Goal: Information Seeking & Learning: Learn about a topic

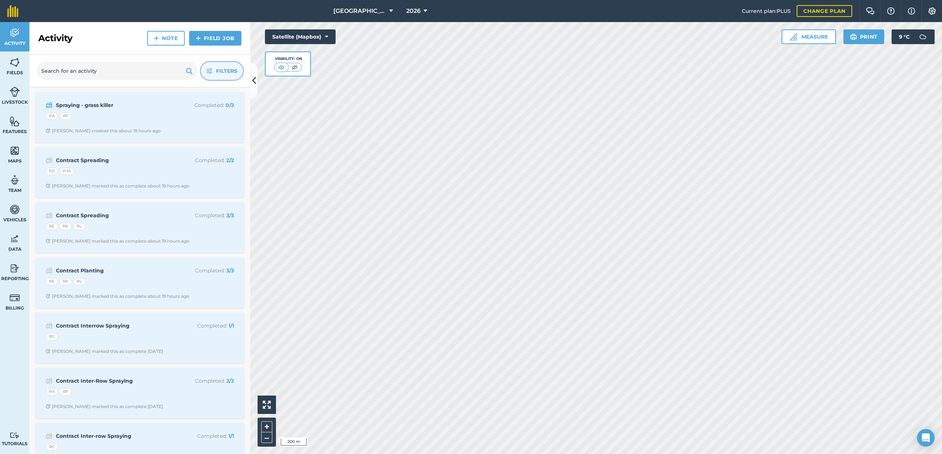
click at [223, 72] on span "Filters" at bounding box center [226, 71] width 21 height 8
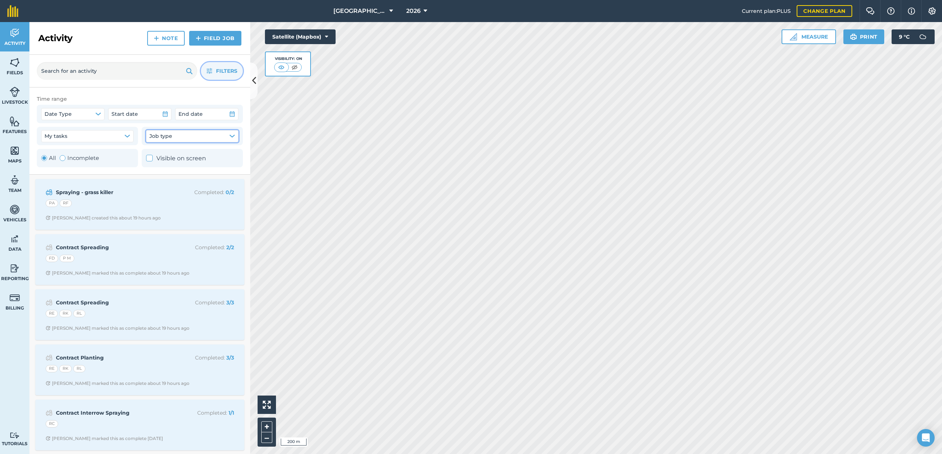
click at [179, 136] on button "Job type" at bounding box center [192, 136] width 92 height 12
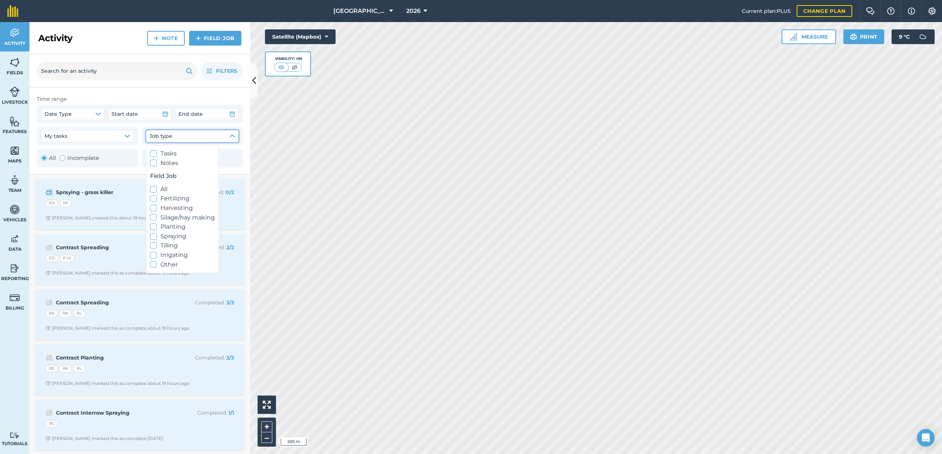
click at [174, 211] on label "Harvesting" at bounding box center [182, 209] width 65 height 10
checkbox input "true"
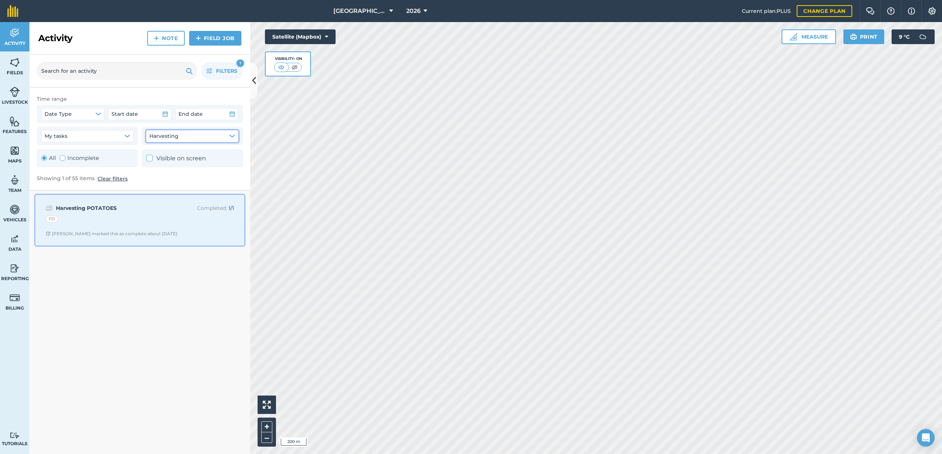
click at [134, 219] on div "FD" at bounding box center [140, 221] width 188 height 10
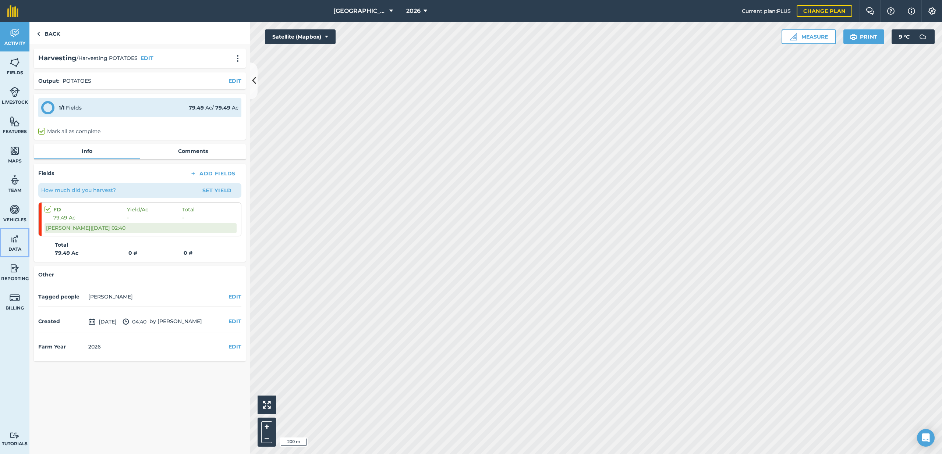
click at [10, 240] on img at bounding box center [15, 239] width 10 height 11
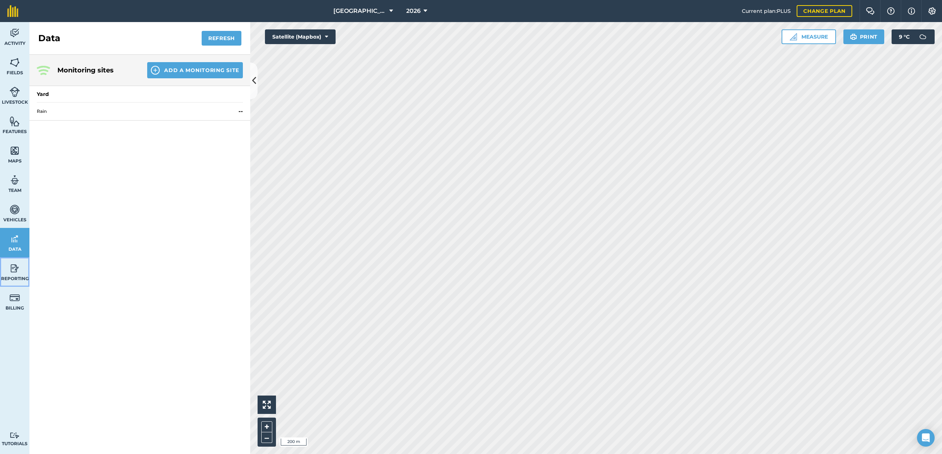
click at [7, 273] on link "Reporting" at bounding box center [14, 272] width 29 height 29
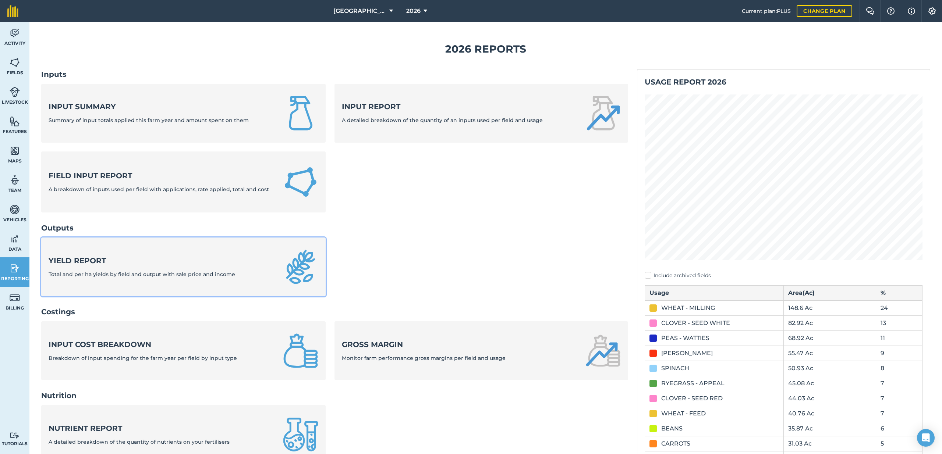
click at [112, 263] on strong "Yield report" at bounding box center [142, 261] width 187 height 10
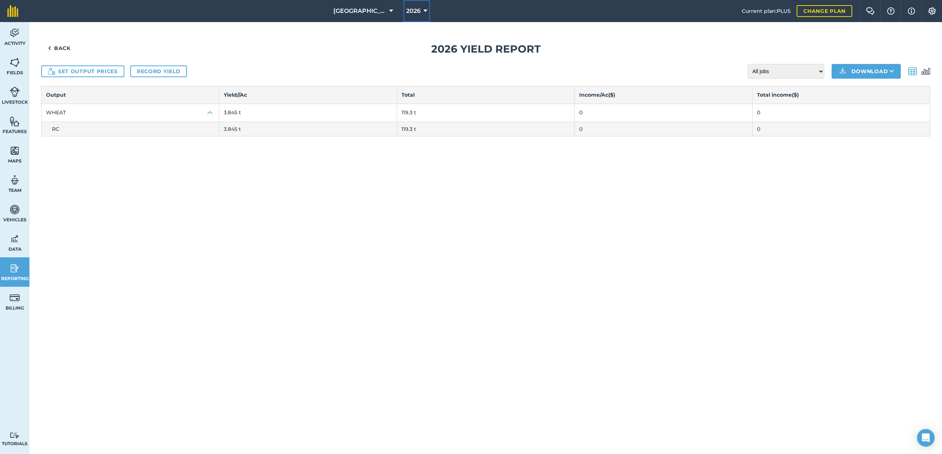
click at [411, 12] on span "2026" at bounding box center [413, 11] width 14 height 9
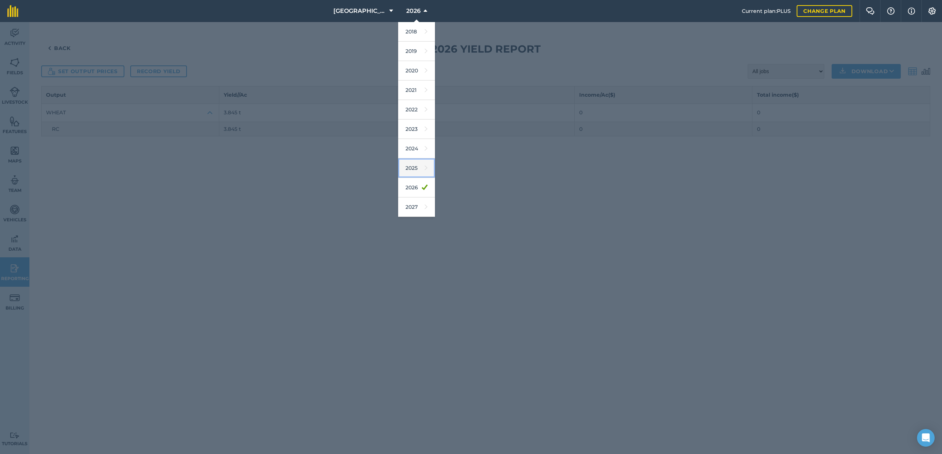
click at [414, 161] on link "2025" at bounding box center [416, 169] width 37 height 20
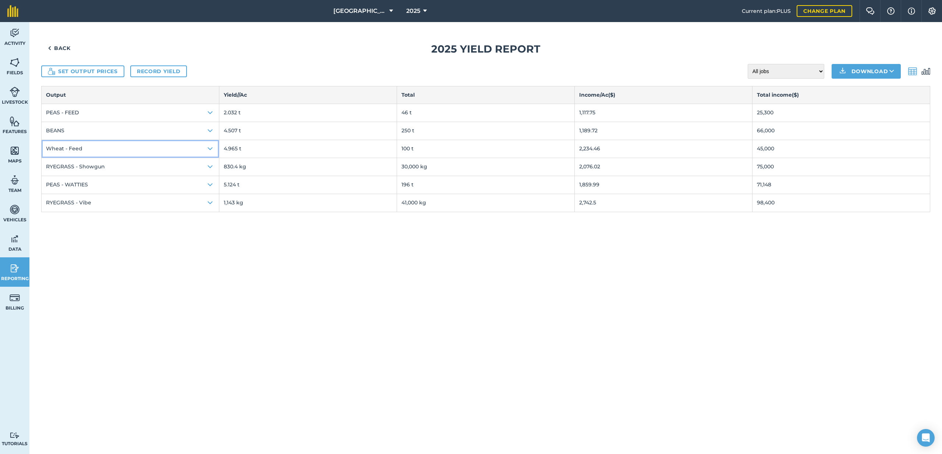
click at [156, 151] on button "Wheat - Feed" at bounding box center [130, 149] width 177 height 18
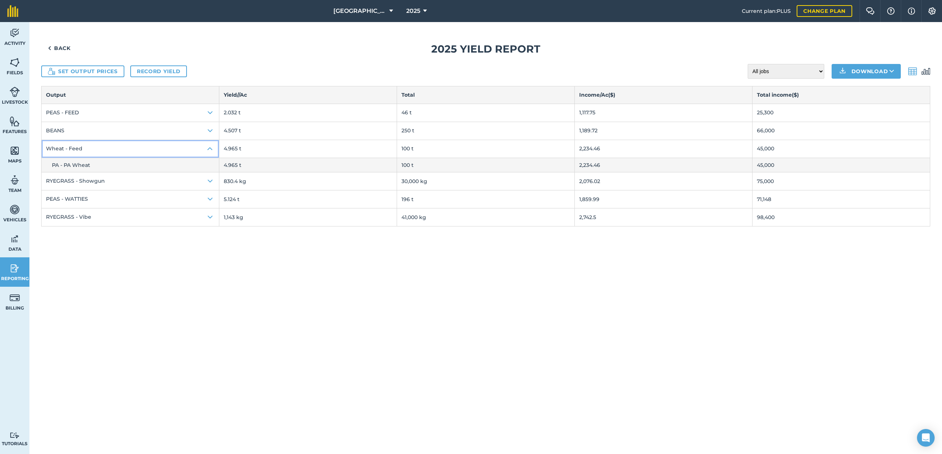
click at [156, 151] on button "Wheat - Feed" at bounding box center [130, 149] width 177 height 18
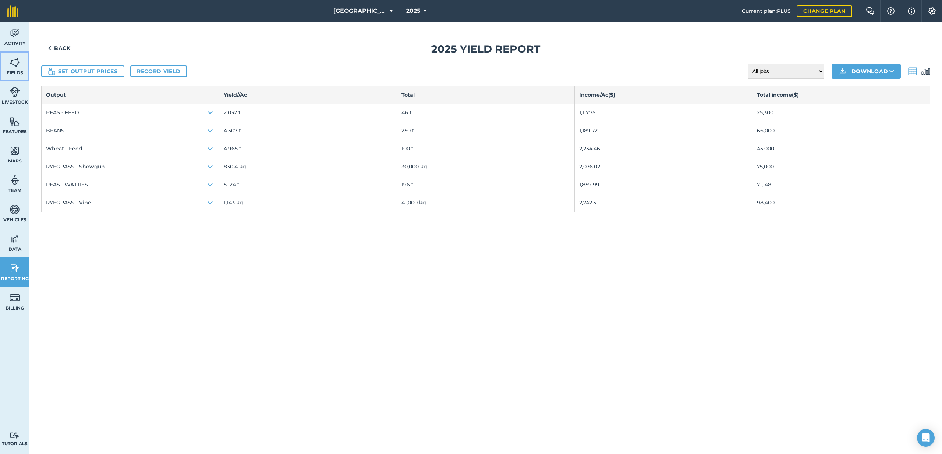
click at [21, 60] on link "Fields" at bounding box center [14, 66] width 29 height 29
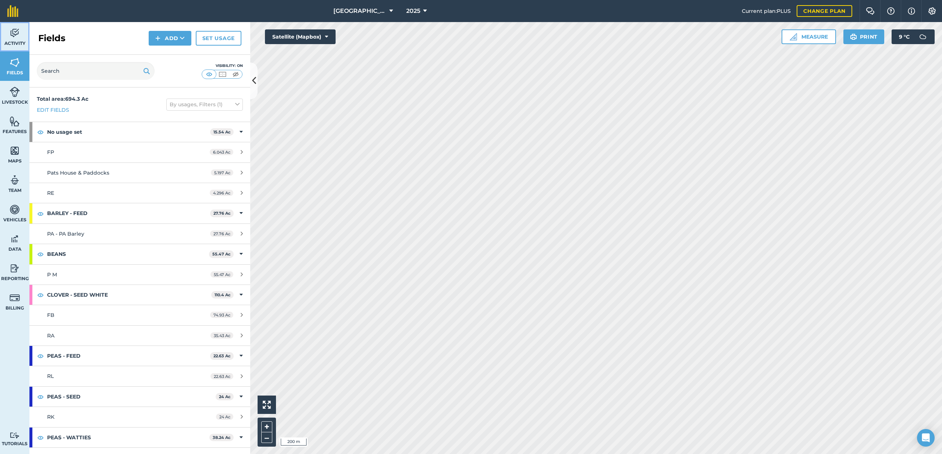
click at [17, 32] on img at bounding box center [15, 33] width 10 height 11
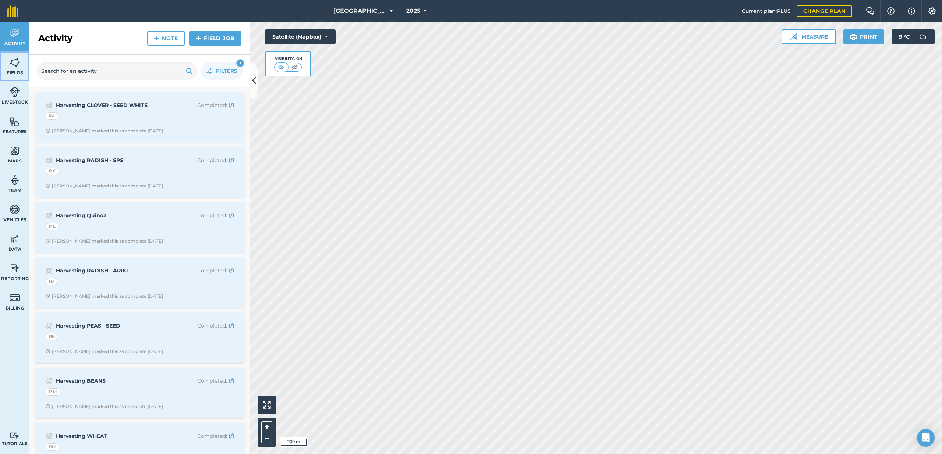
click at [11, 66] on img at bounding box center [15, 62] width 10 height 11
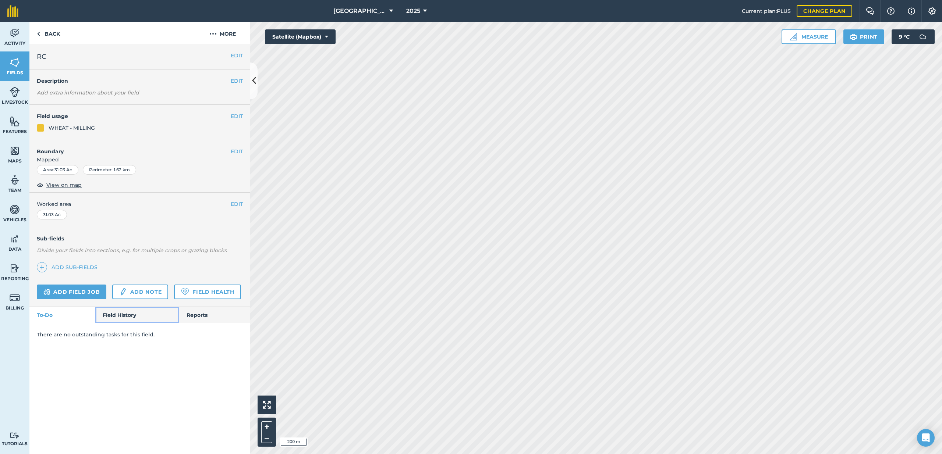
click at [131, 312] on link "Field History" at bounding box center [137, 315] width 84 height 16
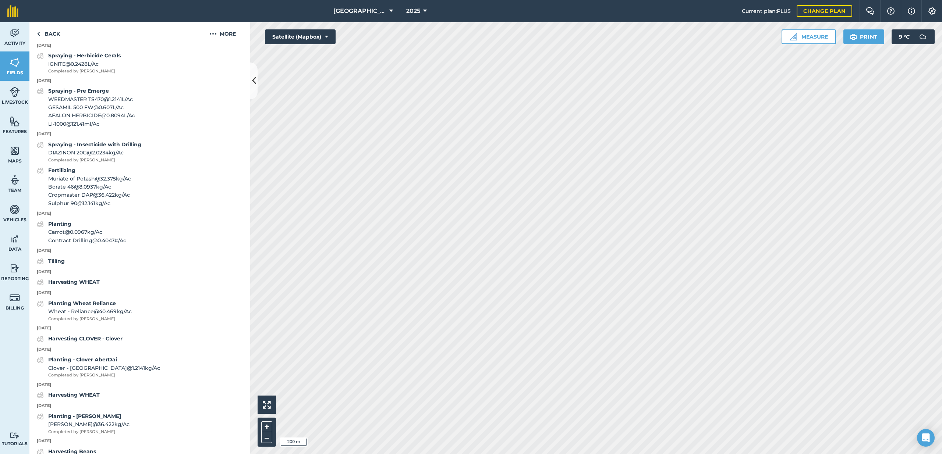
scroll to position [703, 0]
click at [86, 282] on strong "Harvesting WHEAT" at bounding box center [74, 282] width 52 height 7
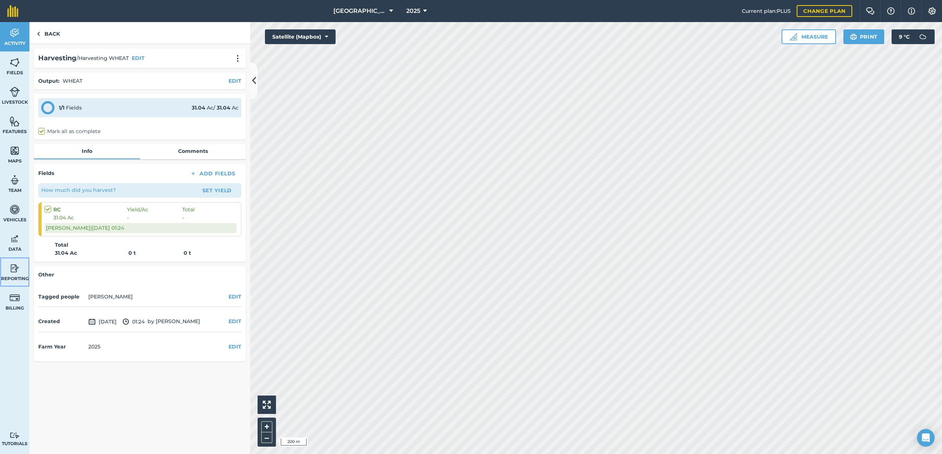
click at [19, 280] on span "Reporting" at bounding box center [14, 279] width 29 height 6
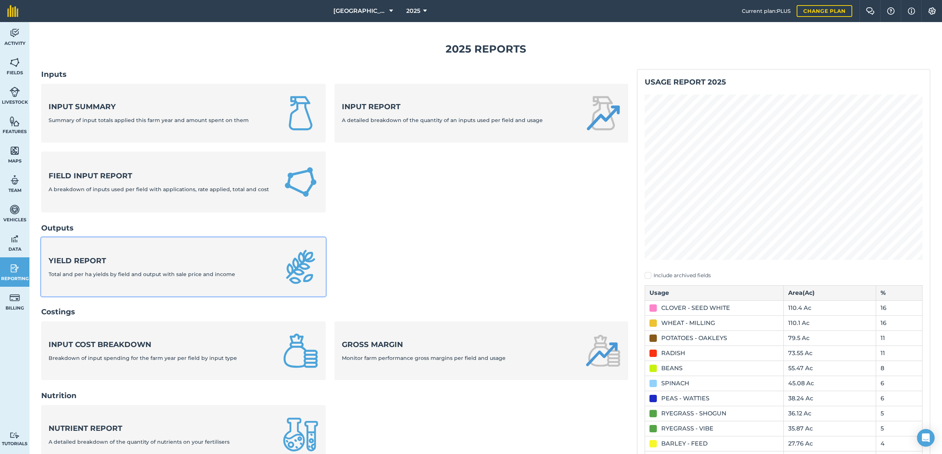
click at [104, 262] on strong "Yield report" at bounding box center [142, 261] width 187 height 10
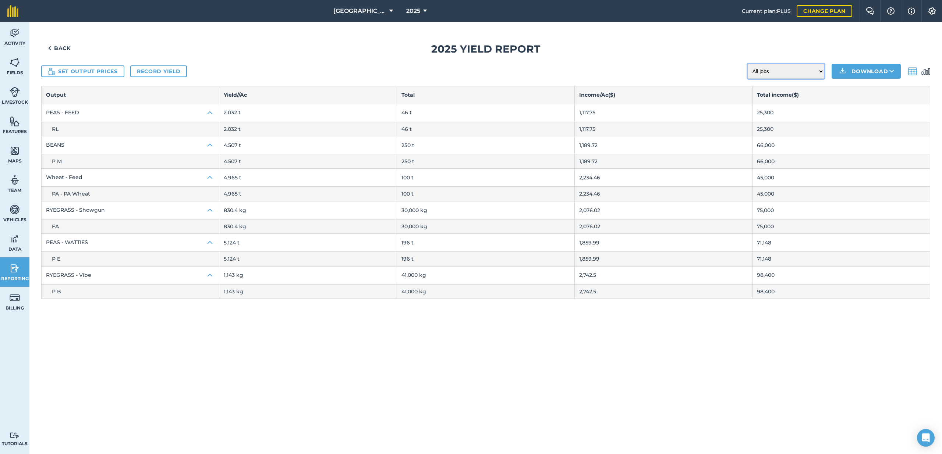
click at [803, 68] on select "All jobs Incomplete jobs Complete jobs" at bounding box center [786, 71] width 77 height 15
select select "done"
click at [931, 69] on div "Back 2025 Yield report Set output prices Record yield All jobs Incomplete jobs …" at bounding box center [485, 238] width 913 height 432
click at [927, 71] on img at bounding box center [926, 71] width 9 height 9
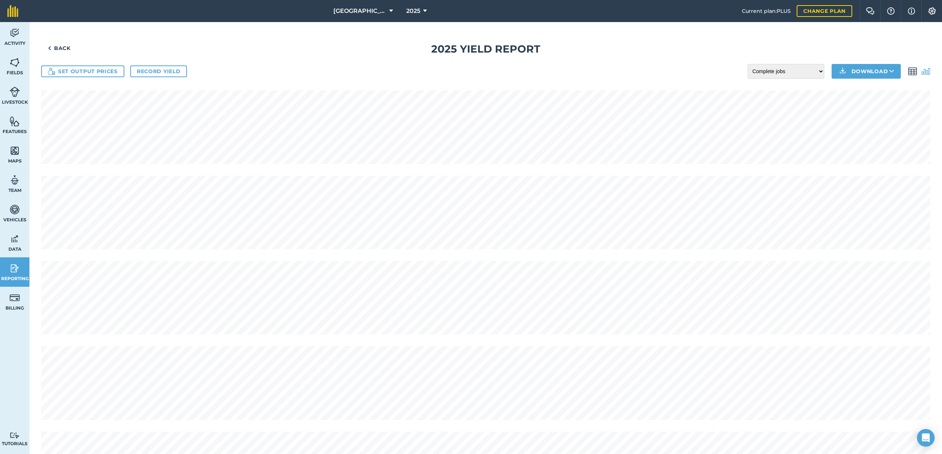
click at [927, 71] on img at bounding box center [926, 71] width 9 height 9
click at [916, 71] on img at bounding box center [912, 71] width 9 height 9
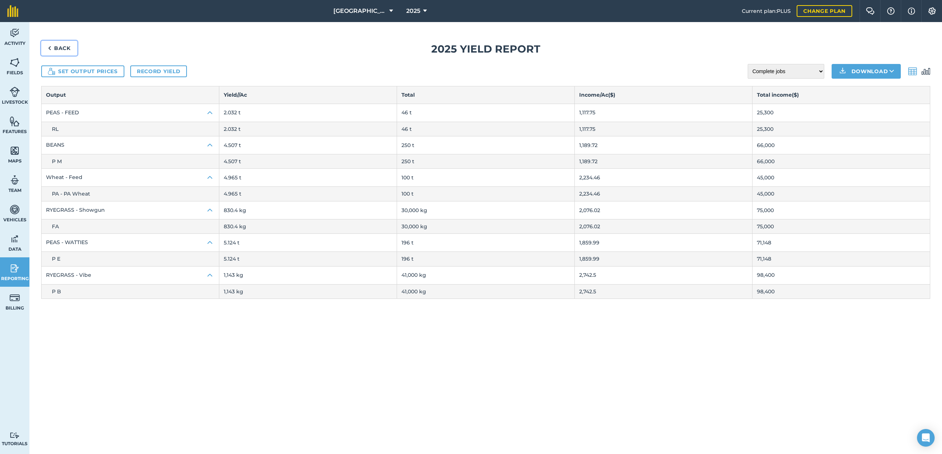
click at [64, 49] on link "Back" at bounding box center [59, 48] width 36 height 15
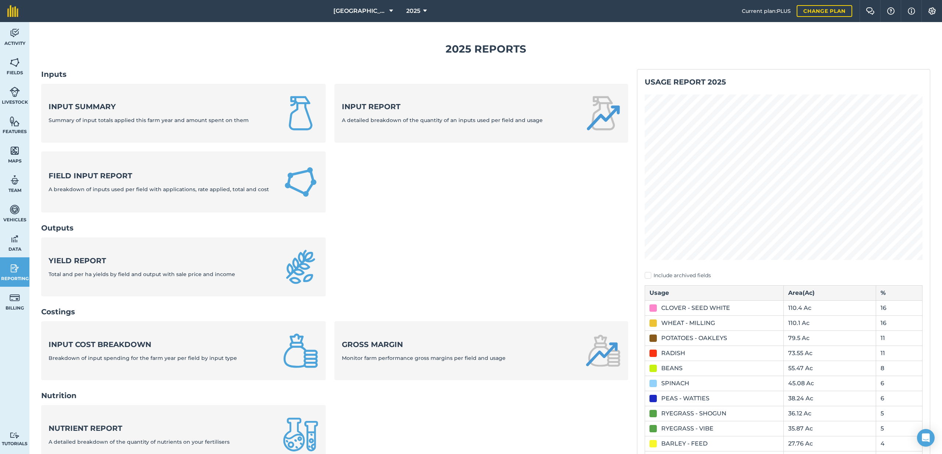
scroll to position [132, 0]
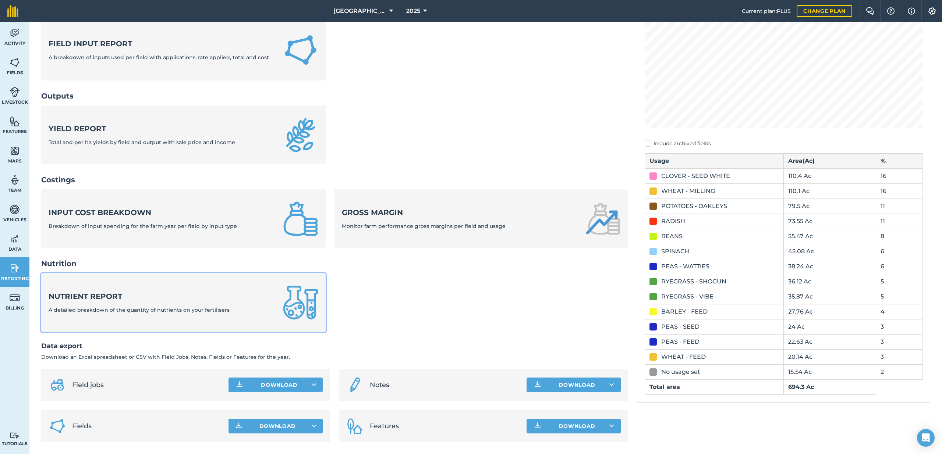
click at [110, 317] on link "Nutrient report A detailed breakdown of the quantity of nutrients on your ferti…" at bounding box center [183, 302] width 284 height 59
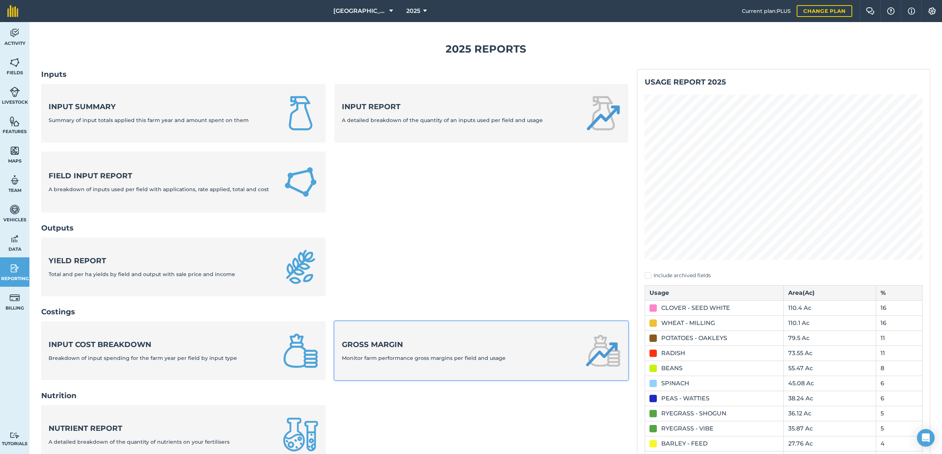
click at [385, 346] on strong "Gross margin" at bounding box center [424, 345] width 164 height 10
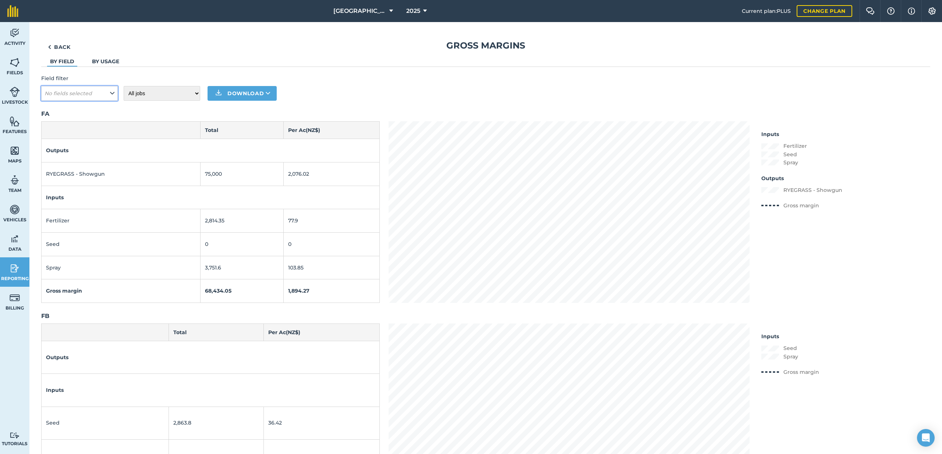
click at [84, 93] on em "No fields selected" at bounding box center [68, 93] width 47 height 7
click at [52, 177] on label "RC" at bounding box center [80, 180] width 70 height 8
click at [49, 177] on input "RC" at bounding box center [47, 178] width 5 height 5
checkbox input "true"
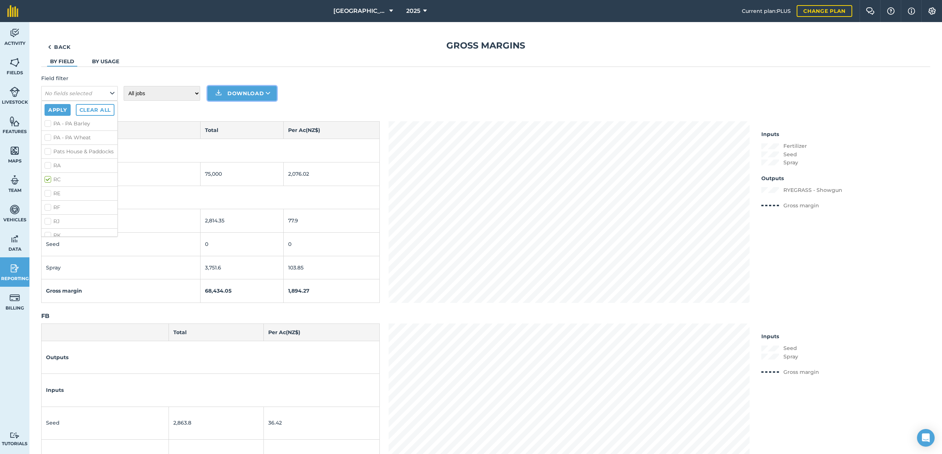
click at [230, 96] on button "Download" at bounding box center [242, 93] width 69 height 15
click at [199, 49] on h1 "Gross margins" at bounding box center [485, 46] width 889 height 12
click at [80, 88] on button "No fields selected" at bounding box center [79, 93] width 77 height 15
click at [50, 195] on label "RC" at bounding box center [80, 194] width 70 height 8
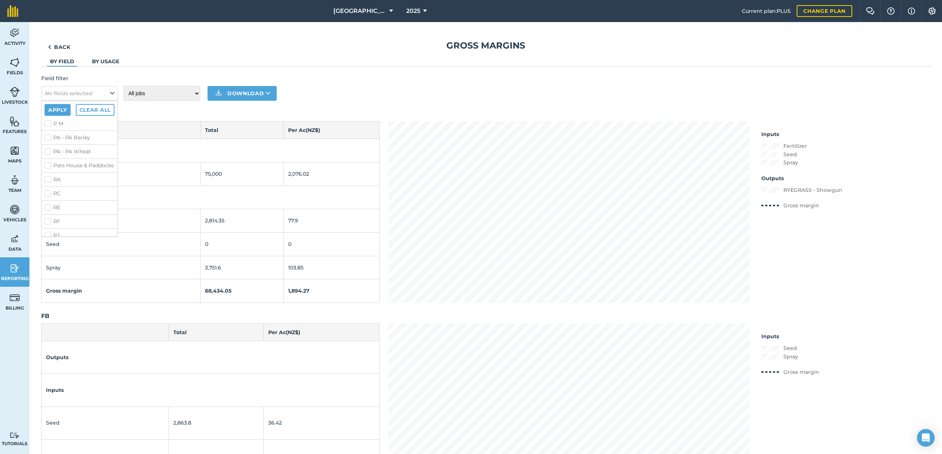
click at [49, 195] on input "RC" at bounding box center [47, 192] width 5 height 5
checkbox input "true"
click at [66, 106] on button "Apply" at bounding box center [58, 110] width 26 height 12
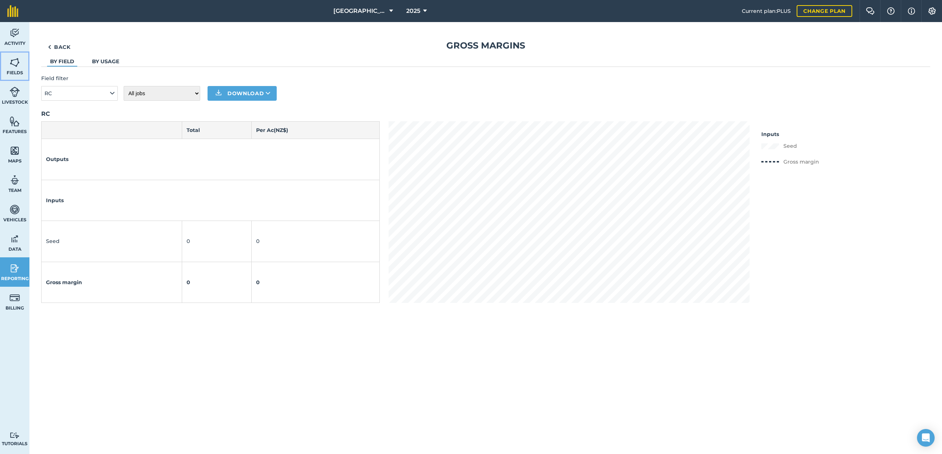
click at [28, 67] on link "Fields" at bounding box center [14, 66] width 29 height 29
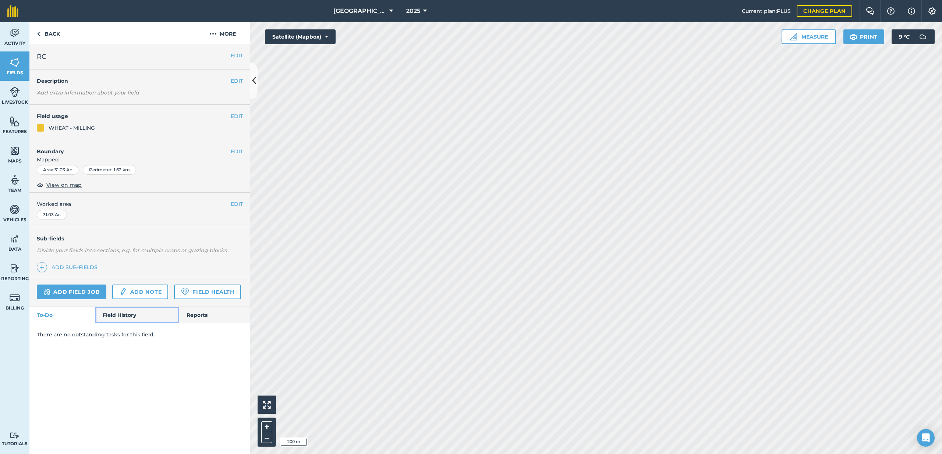
click at [138, 317] on link "Field History" at bounding box center [137, 315] width 84 height 16
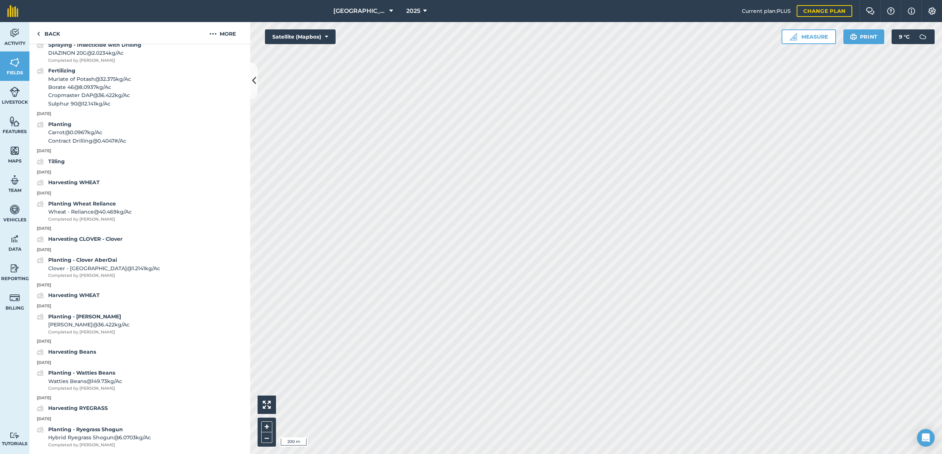
scroll to position [803, 0]
click at [76, 183] on strong "Harvesting WHEAT" at bounding box center [74, 182] width 52 height 7
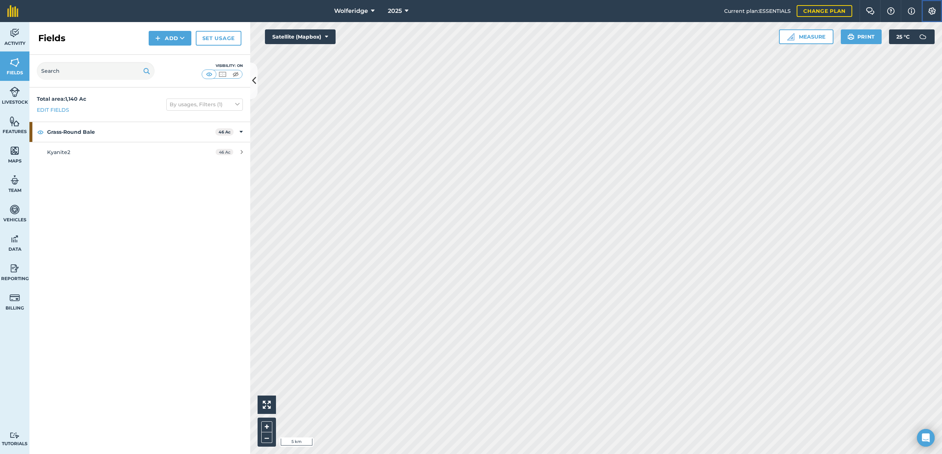
click at [928, 12] on img at bounding box center [932, 10] width 9 height 7
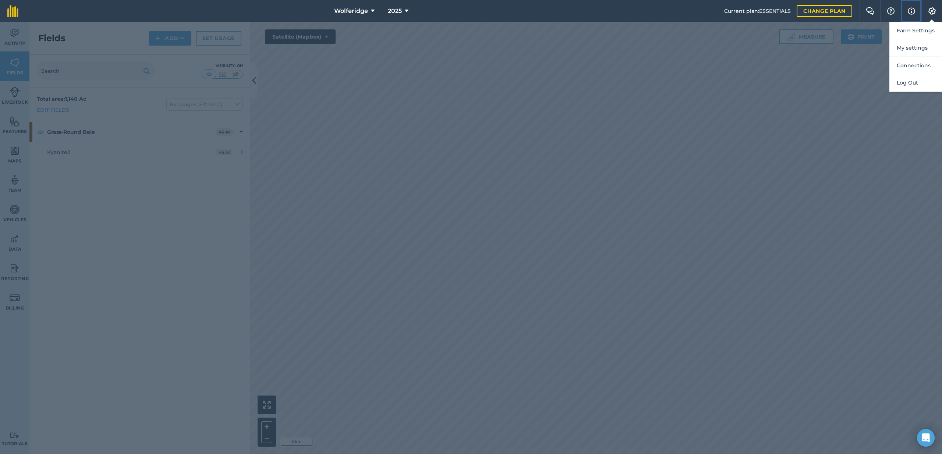
click at [915, 20] on button "Info" at bounding box center [911, 11] width 21 height 22
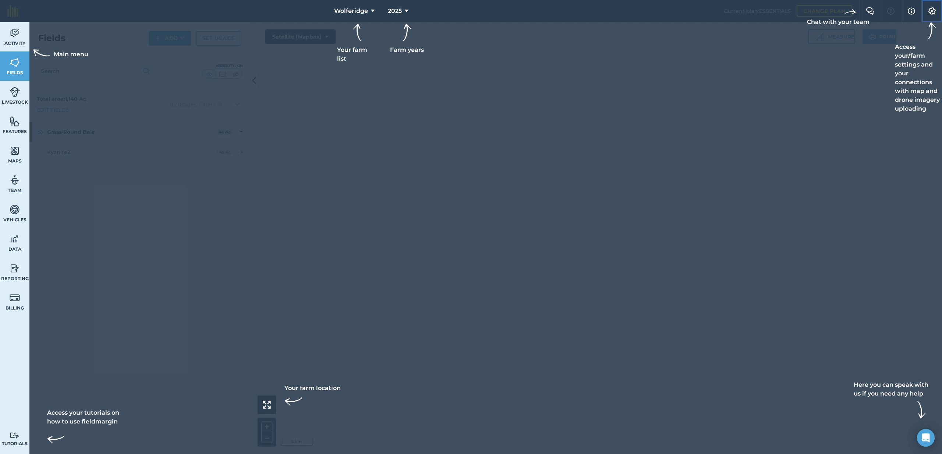
click at [938, 13] on button "Settings" at bounding box center [932, 11] width 21 height 22
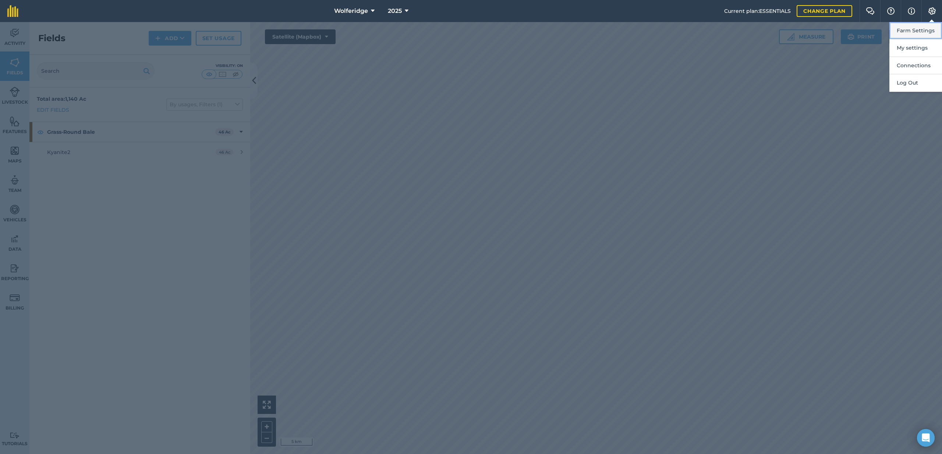
click at [927, 32] on button "Farm Settings" at bounding box center [915, 30] width 53 height 17
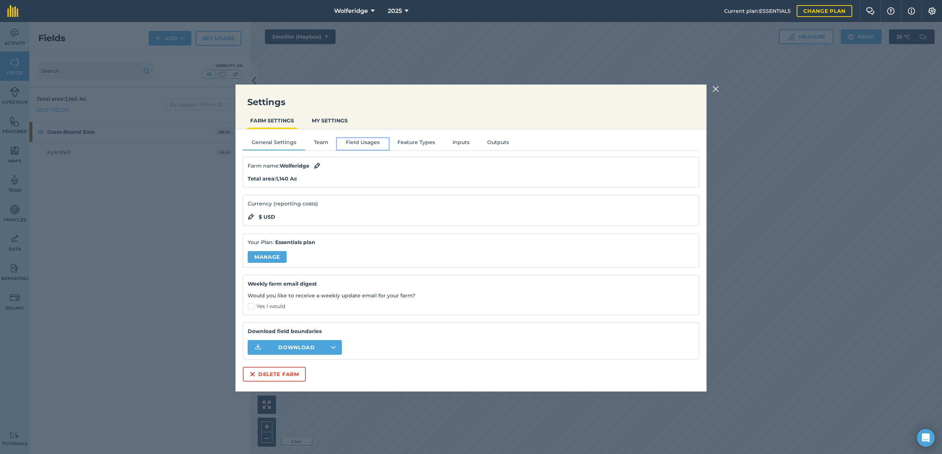
click at [342, 141] on button "Field Usages" at bounding box center [363, 143] width 52 height 11
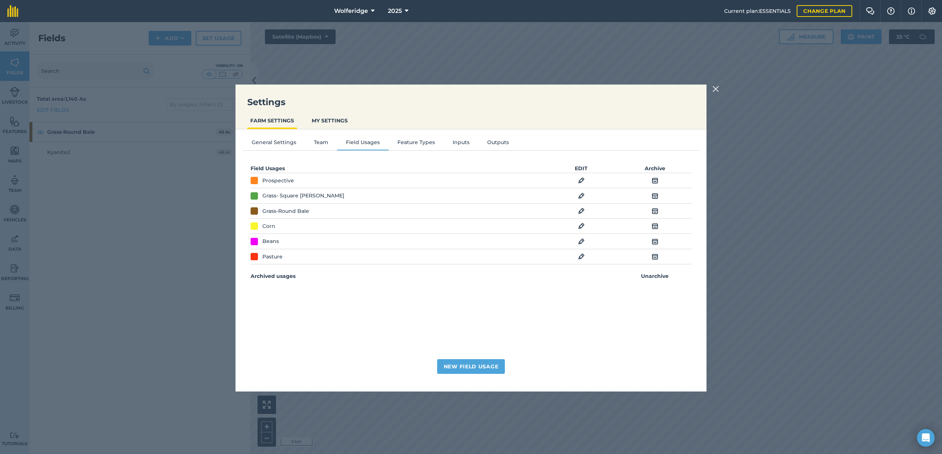
click at [719, 91] on div at bounding box center [716, 89] width 9 height 9
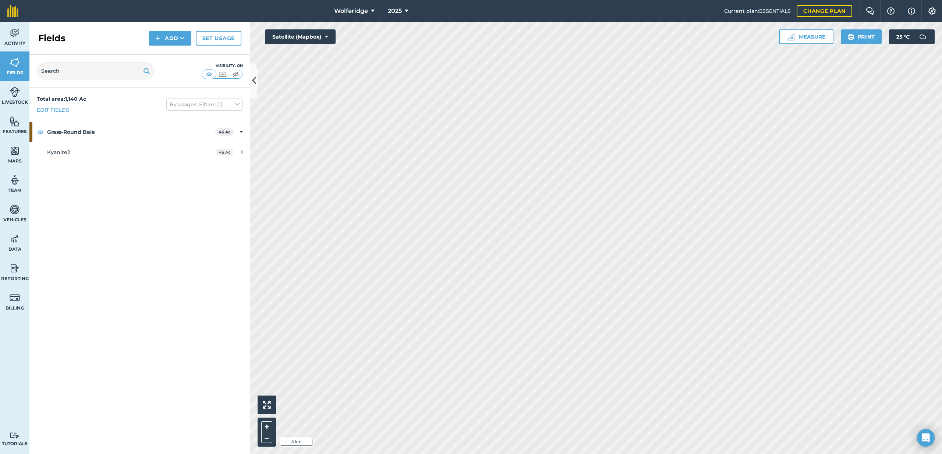
click at [116, 33] on div "Fields Add Set usage" at bounding box center [139, 38] width 221 height 33
